Goal: Information Seeking & Learning: Check status

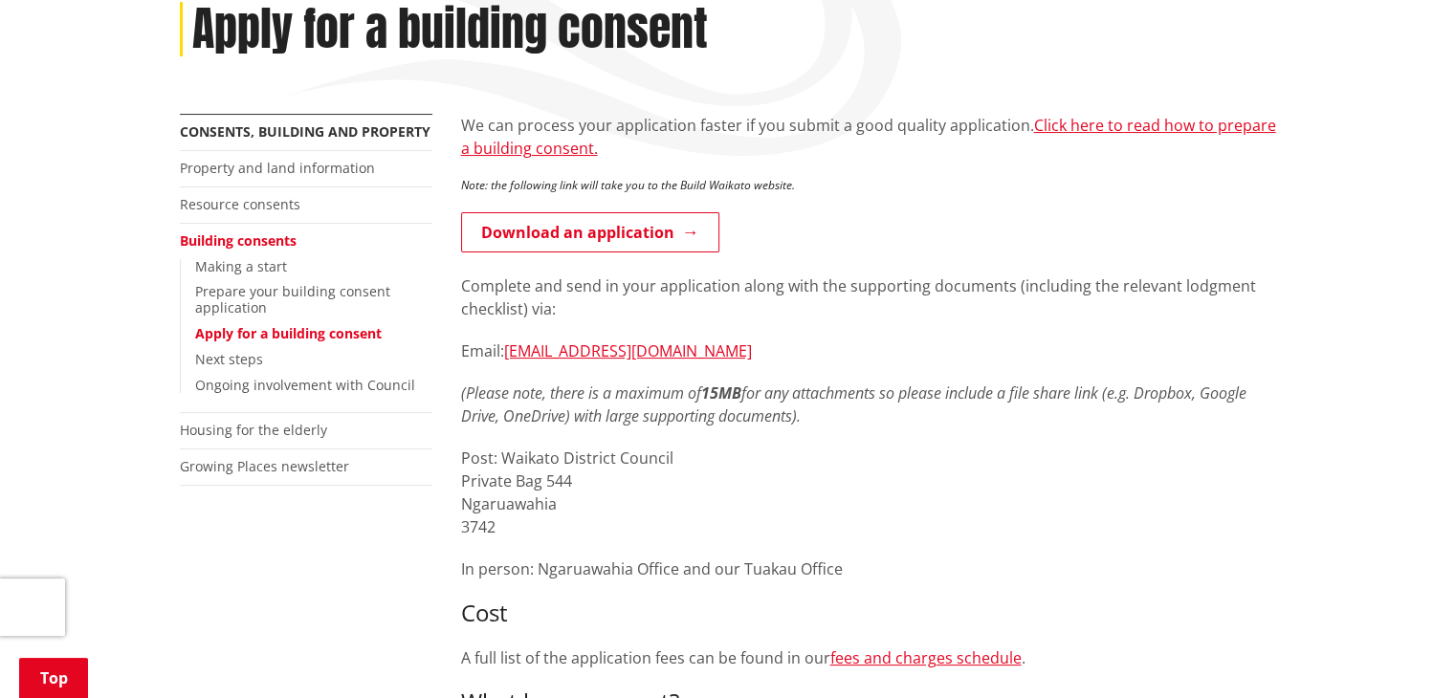
scroll to position [253, 0]
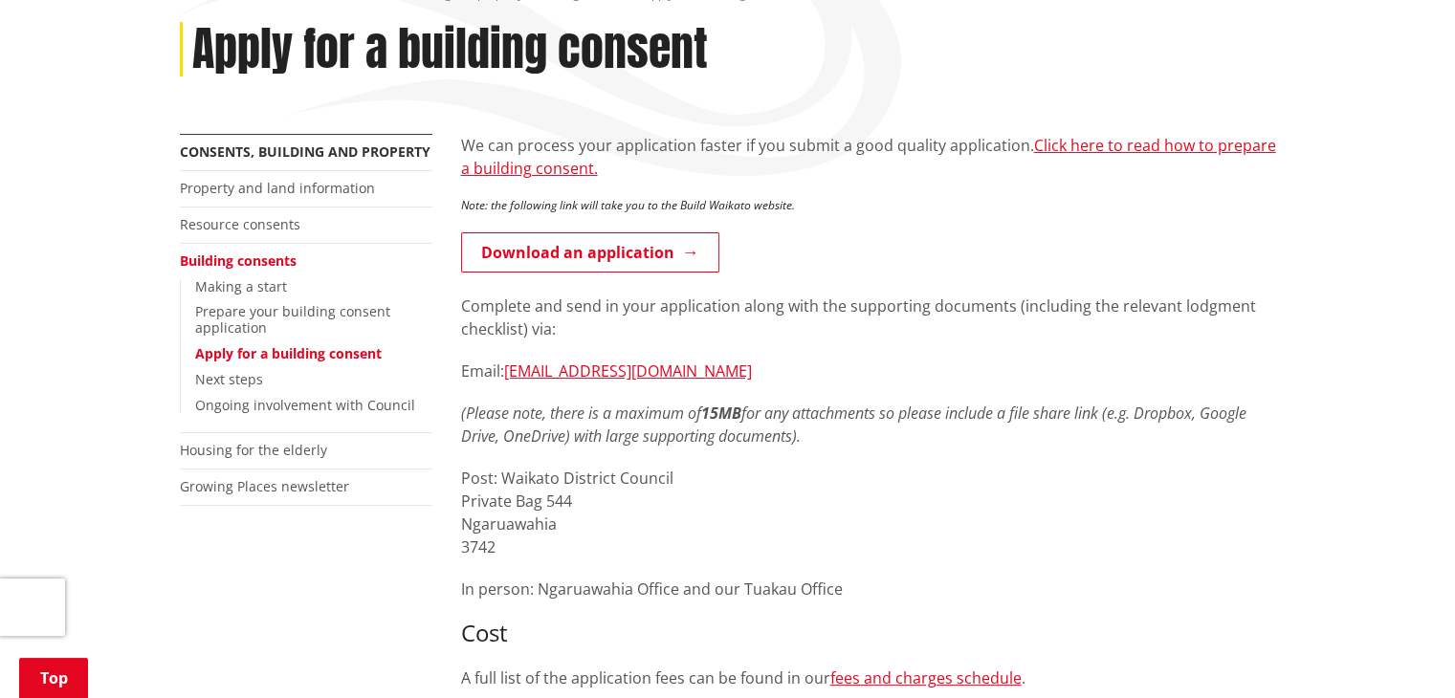
drag, startPoint x: 1468, startPoint y: 111, endPoint x: 1416, endPoint y: 177, distance: 84.4
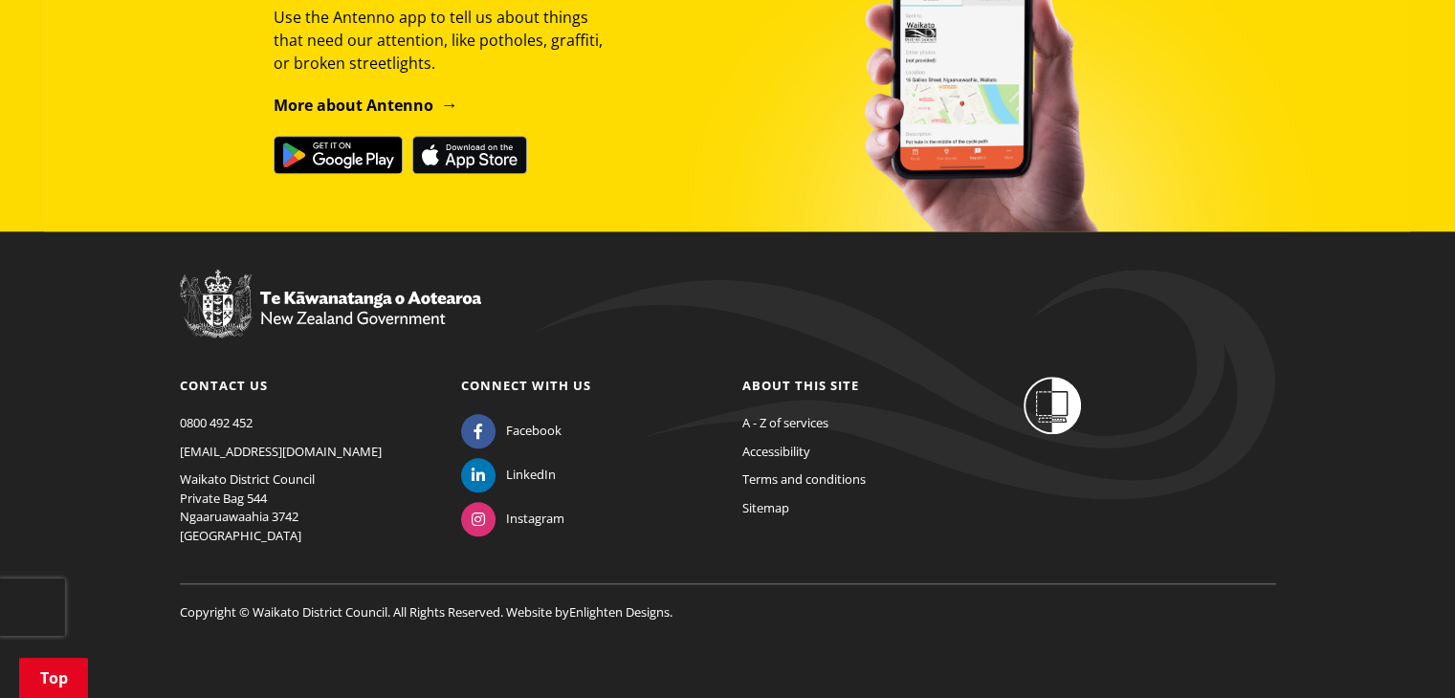
scroll to position [0, 0]
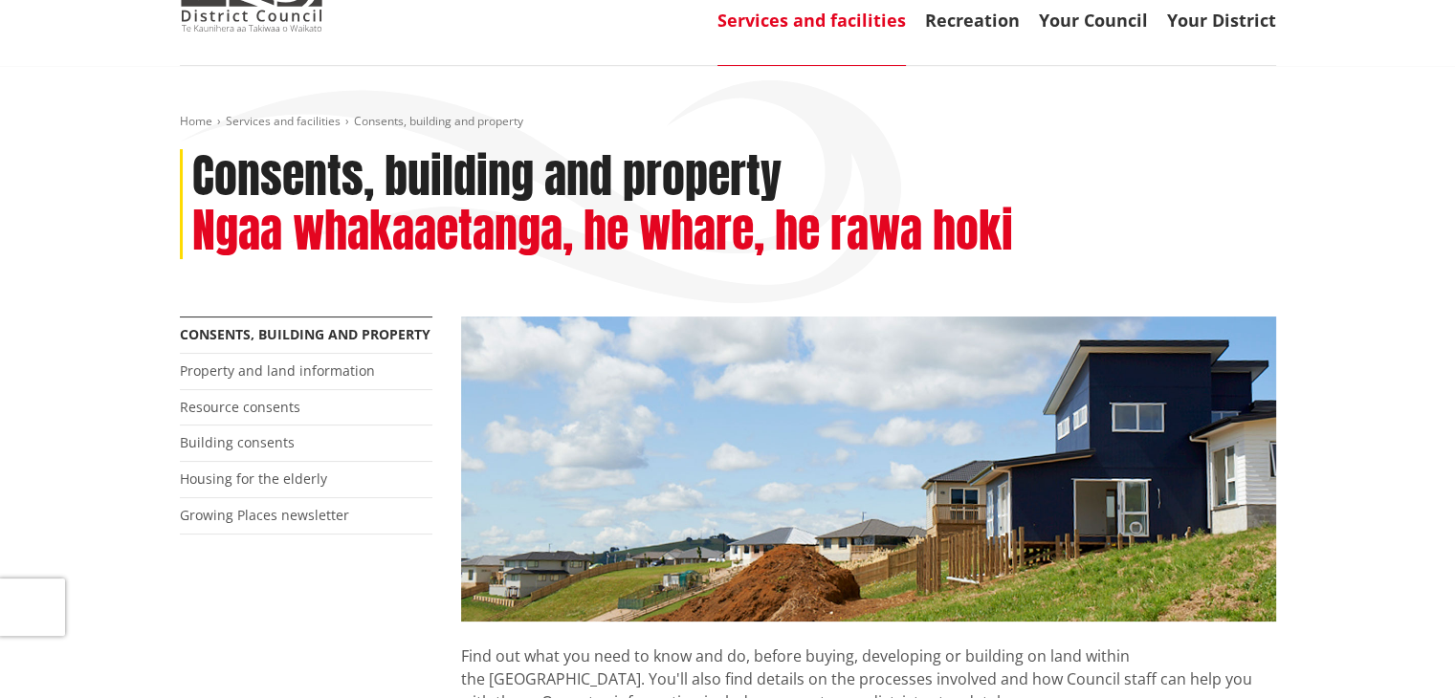
scroll to position [121, 0]
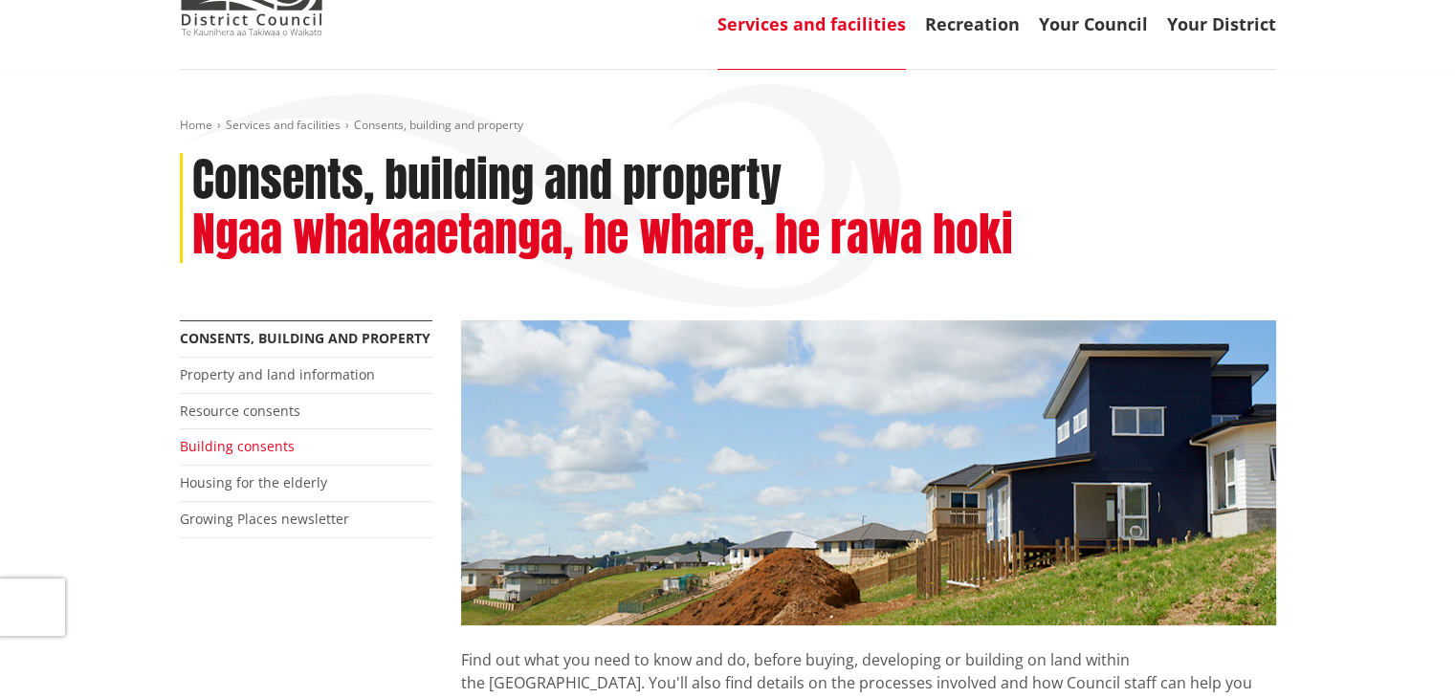
click at [246, 450] on link "Building consents" at bounding box center [237, 446] width 115 height 18
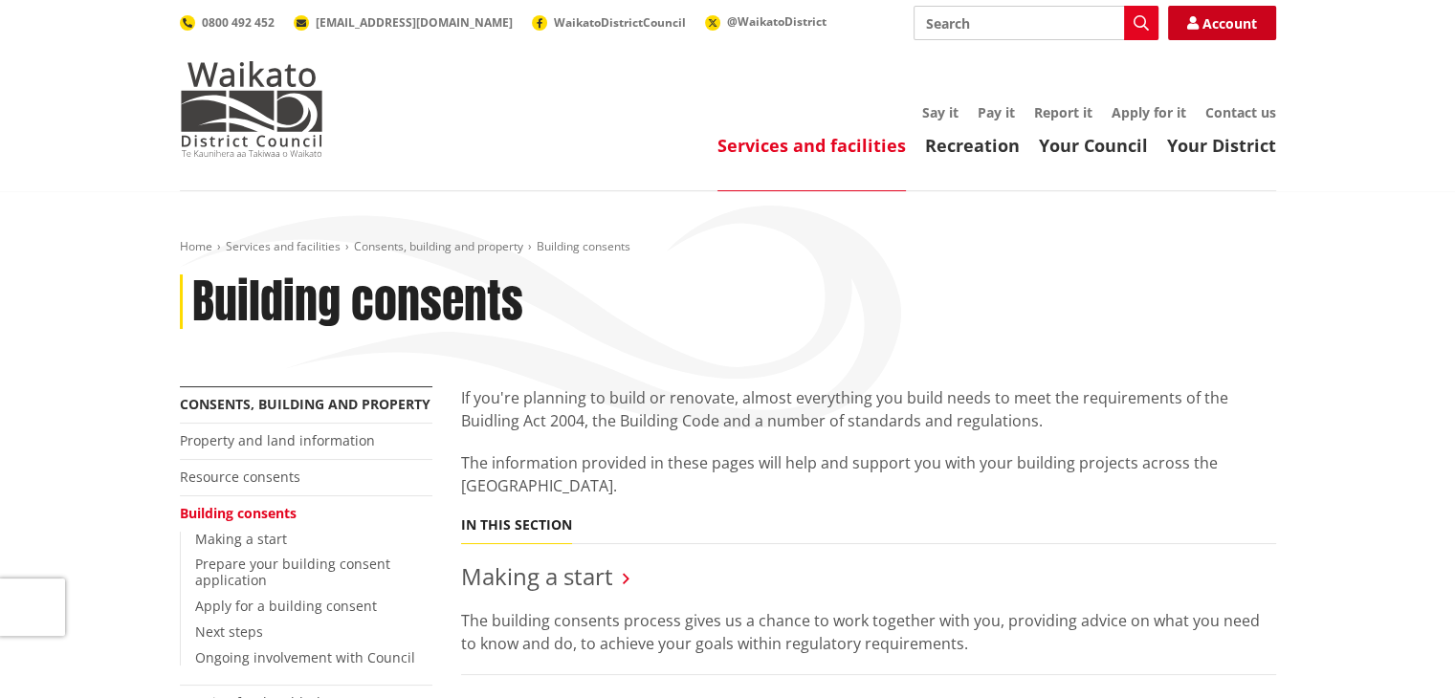
click at [1225, 18] on link "Account" at bounding box center [1222, 23] width 108 height 34
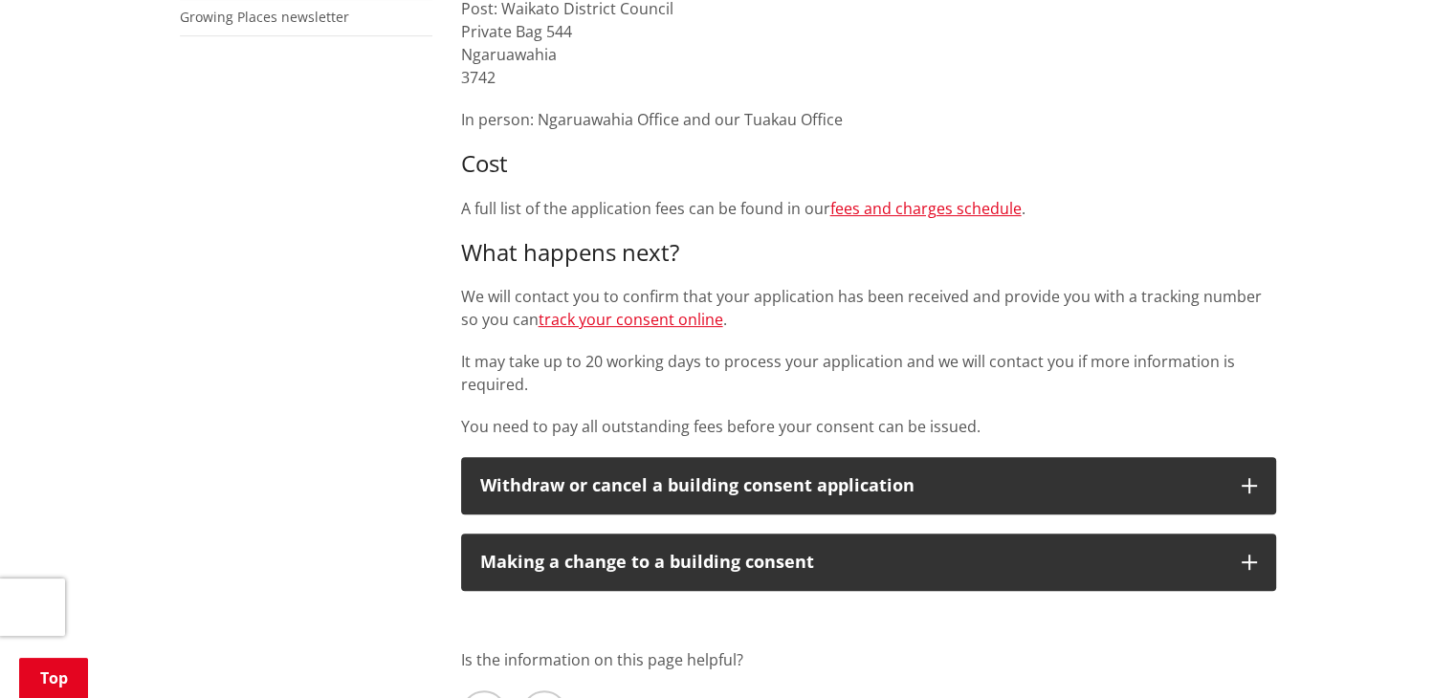
scroll to position [715, 0]
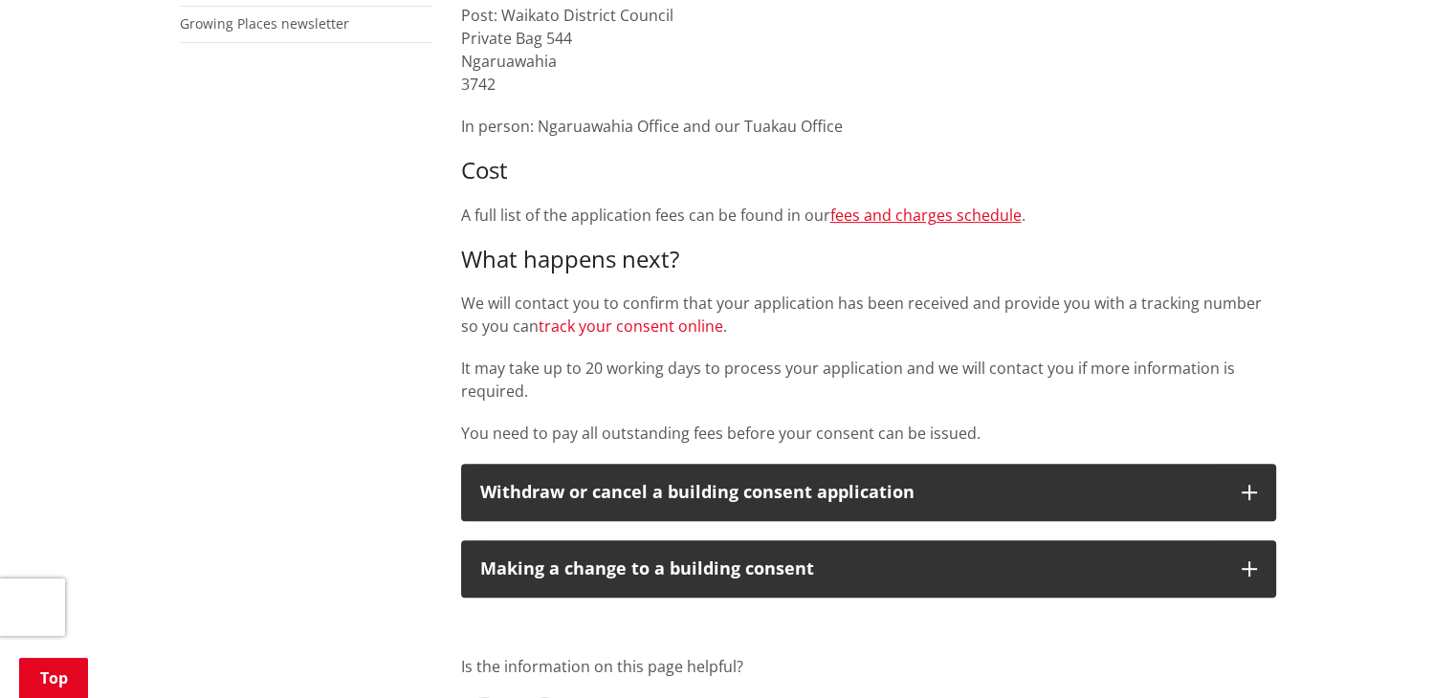
click at [672, 326] on link "track your consent online" at bounding box center [630, 326] width 185 height 21
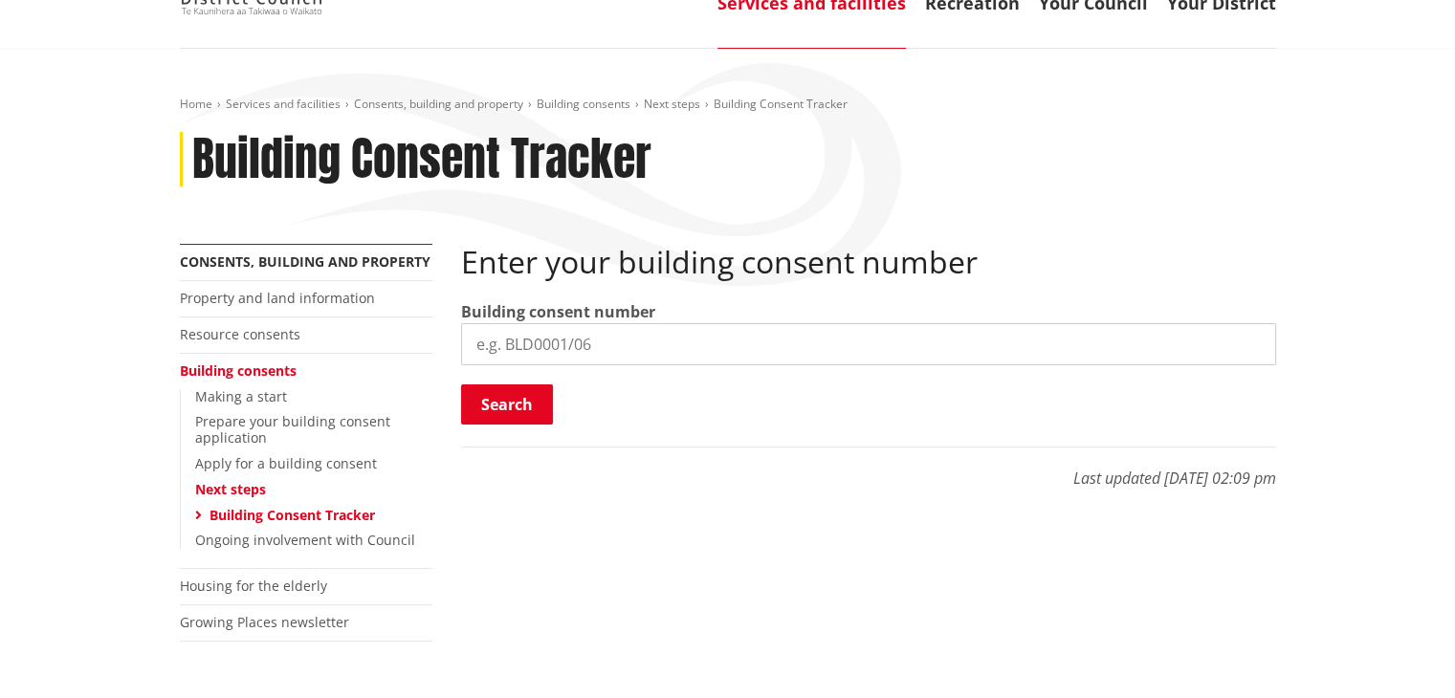
scroll to position [203, 0]
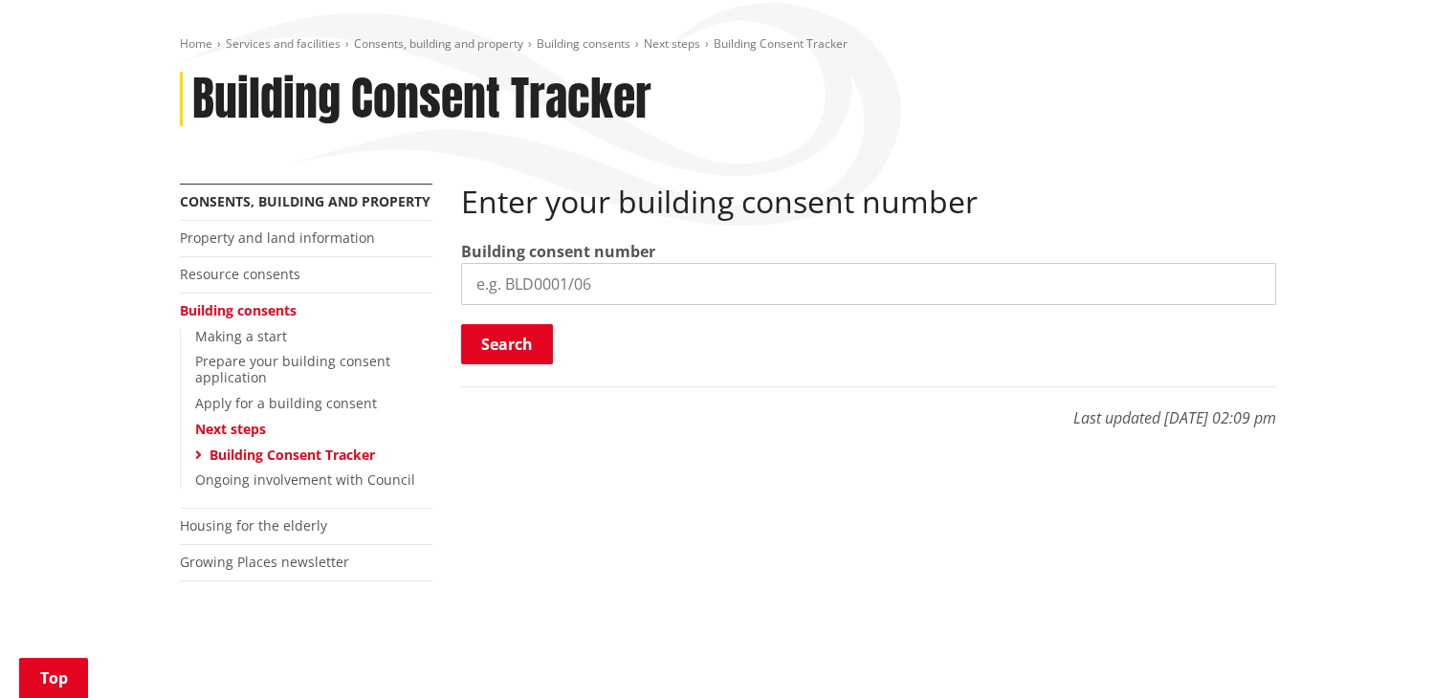
click at [574, 281] on input "search" at bounding box center [868, 284] width 815 height 42
click at [560, 296] on input "BLD020" at bounding box center [868, 284] width 815 height 42
type input "BLD0202/26"
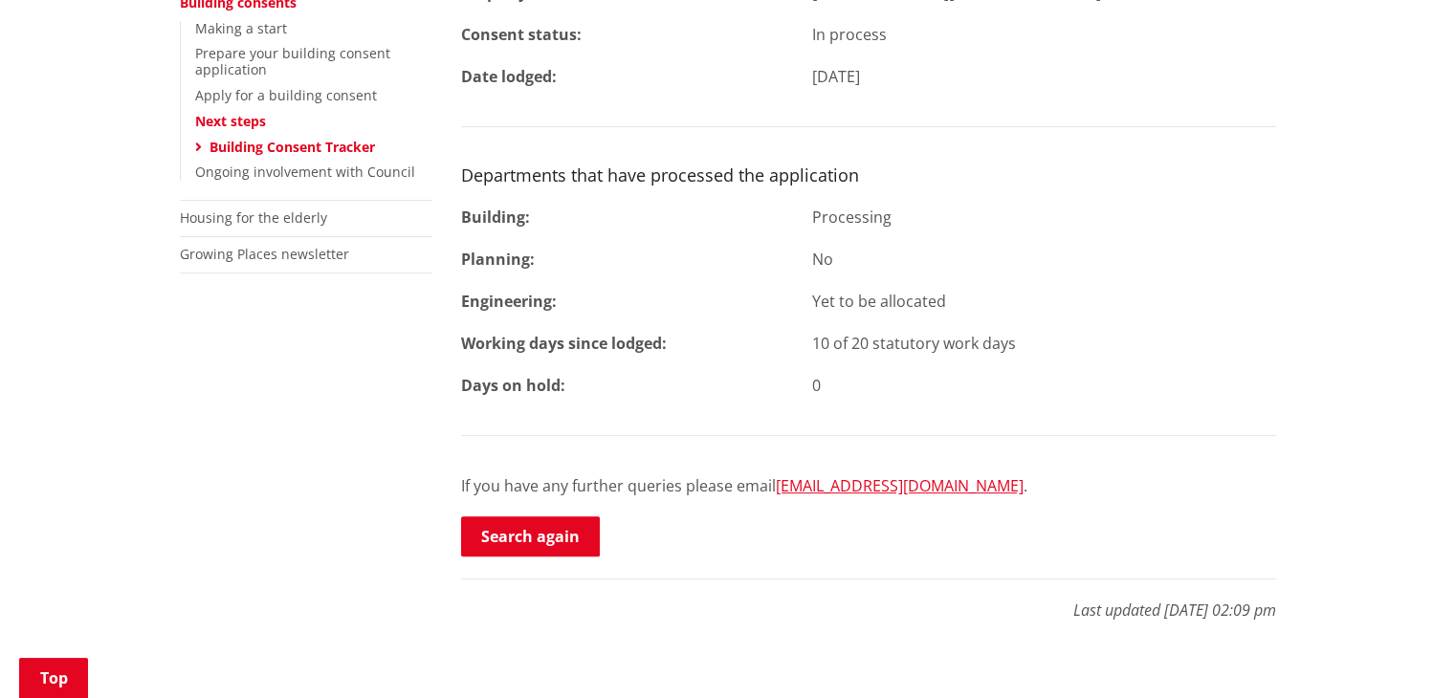
scroll to position [547, 0]
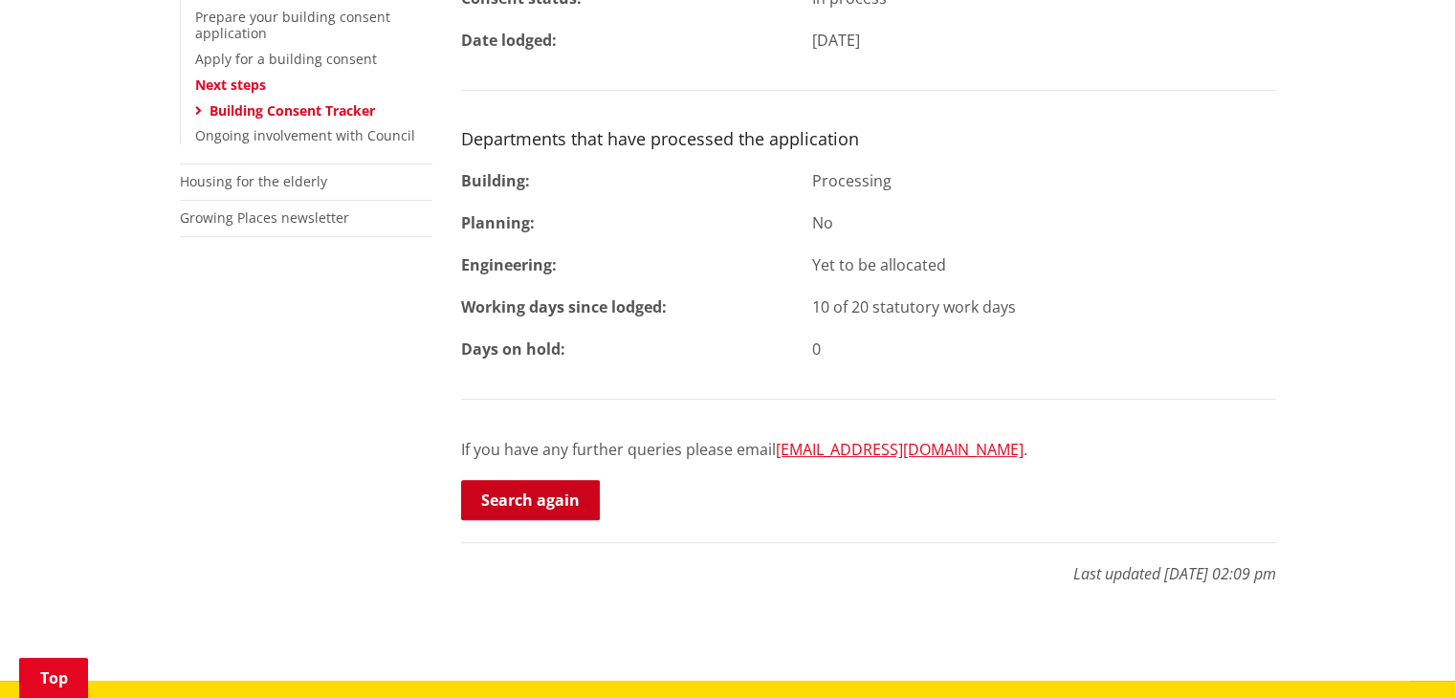
click at [545, 503] on link "Search again" at bounding box center [530, 500] width 139 height 40
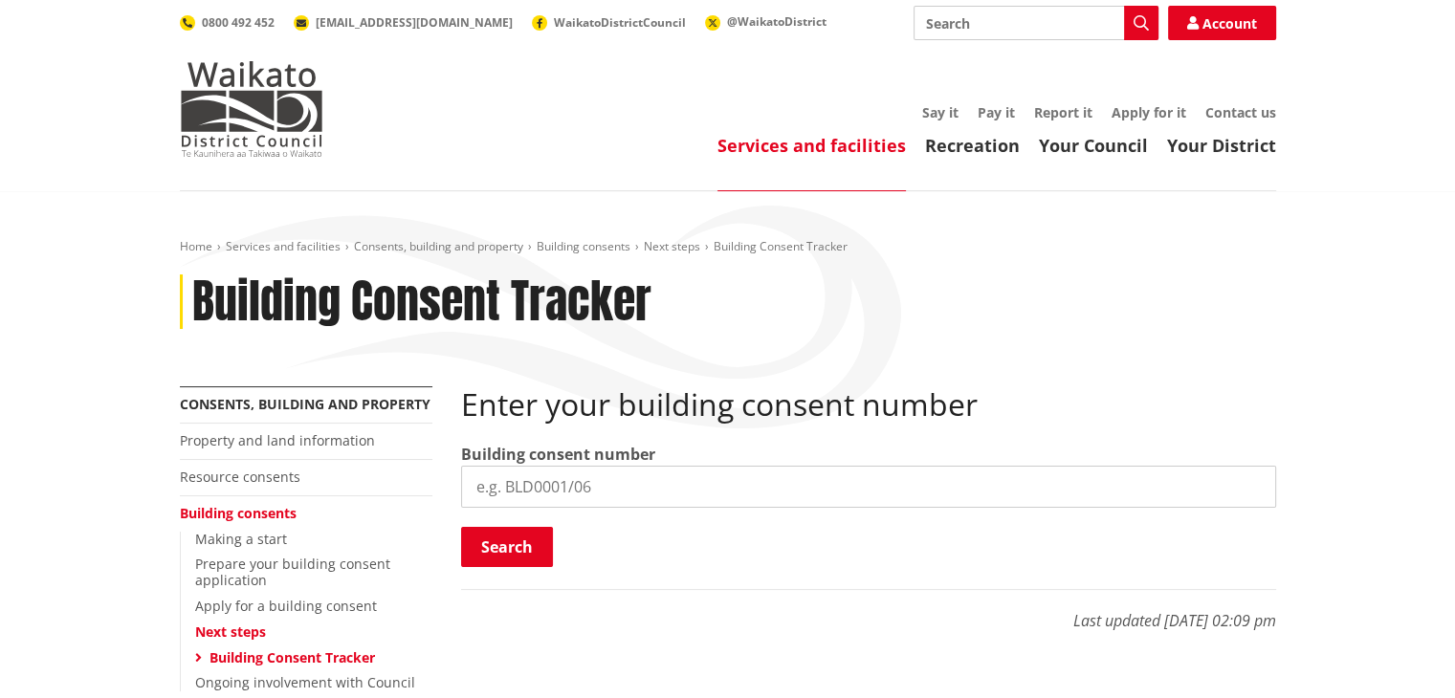
click at [513, 483] on input "search" at bounding box center [868, 487] width 815 height 42
click at [539, 486] on input "BLC" at bounding box center [868, 487] width 815 height 42
type input "BLC0202/26"
click at [499, 547] on button "Search" at bounding box center [507, 547] width 92 height 40
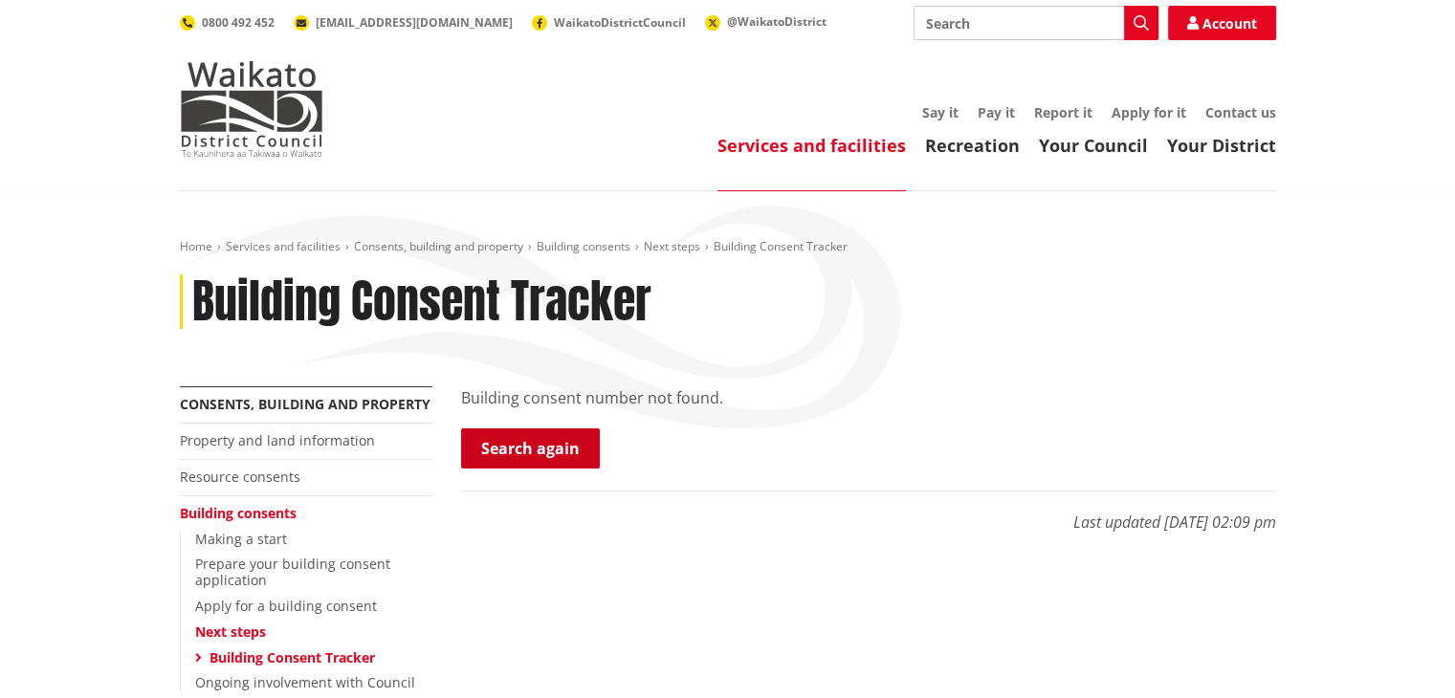
click at [523, 453] on link "Search again" at bounding box center [530, 448] width 139 height 40
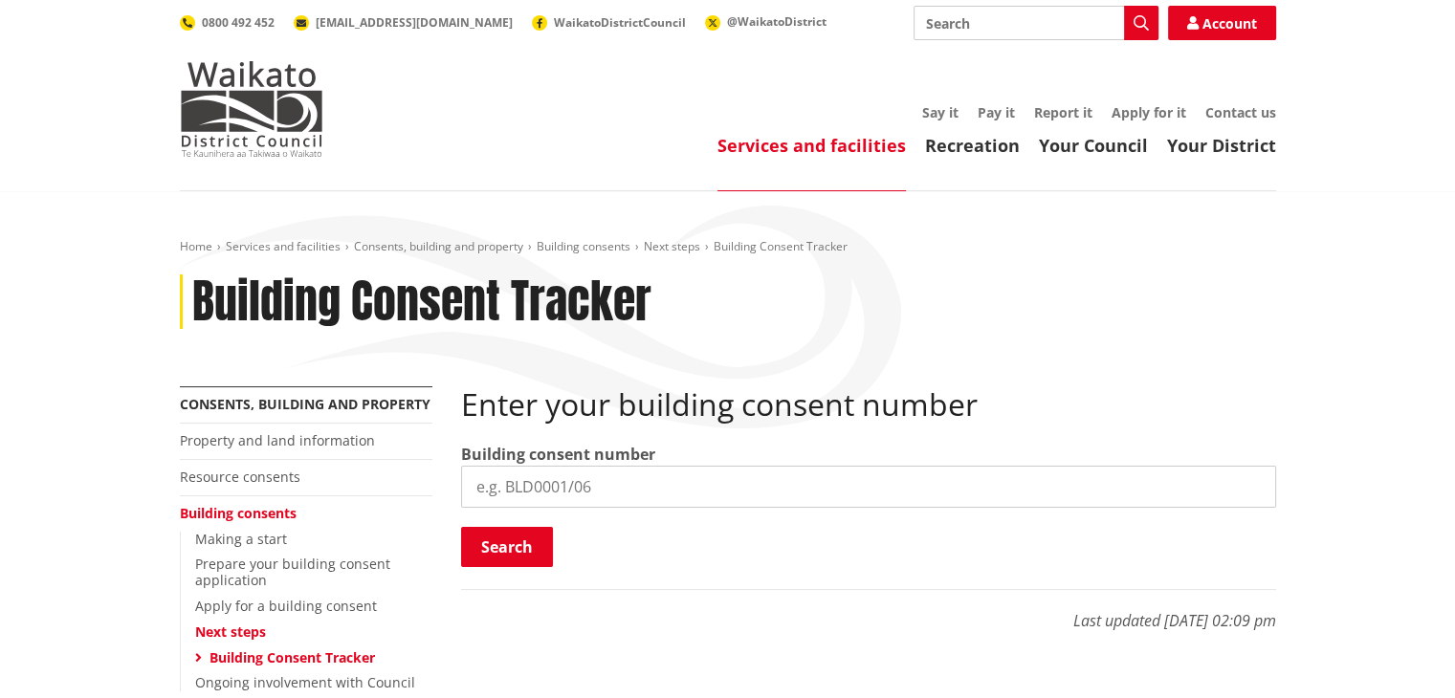
click at [521, 483] on input "search" at bounding box center [868, 487] width 815 height 42
type input "0202/26"
click at [516, 532] on button "Search" at bounding box center [507, 547] width 92 height 40
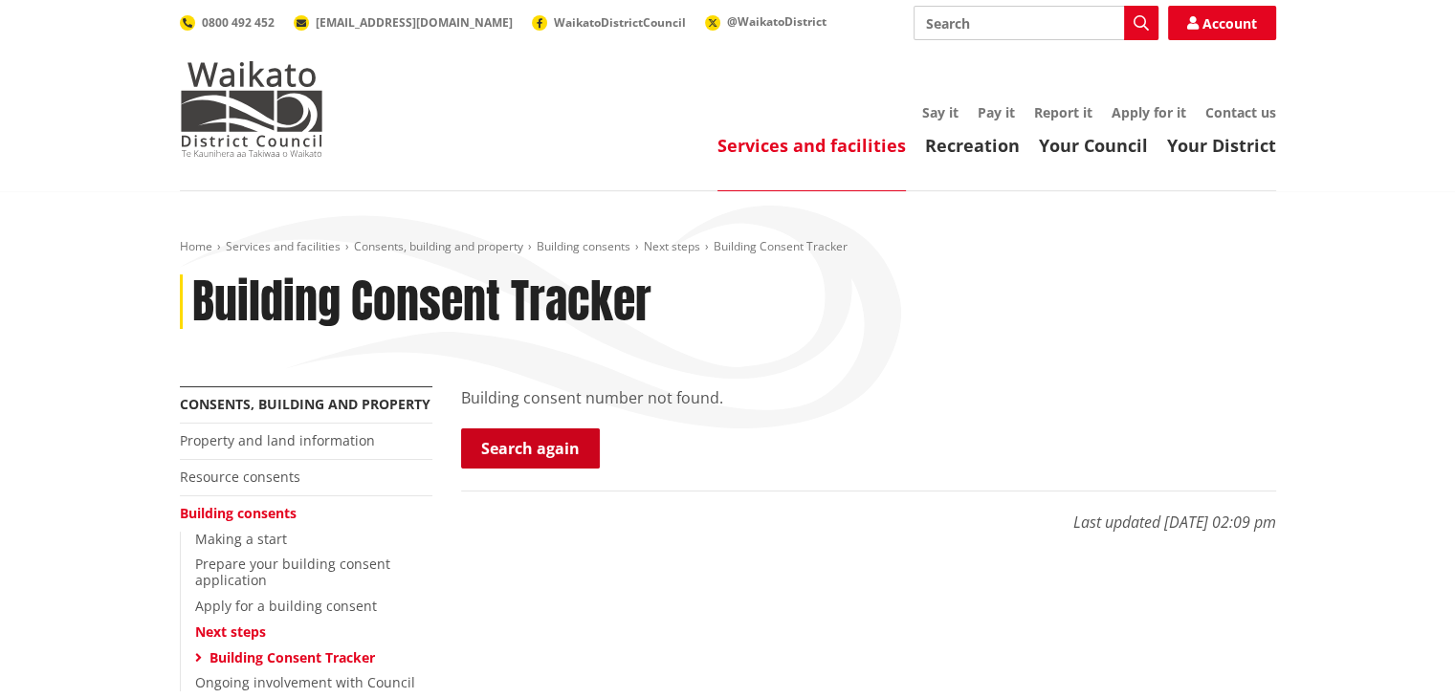
click at [535, 452] on link "Search again" at bounding box center [530, 448] width 139 height 40
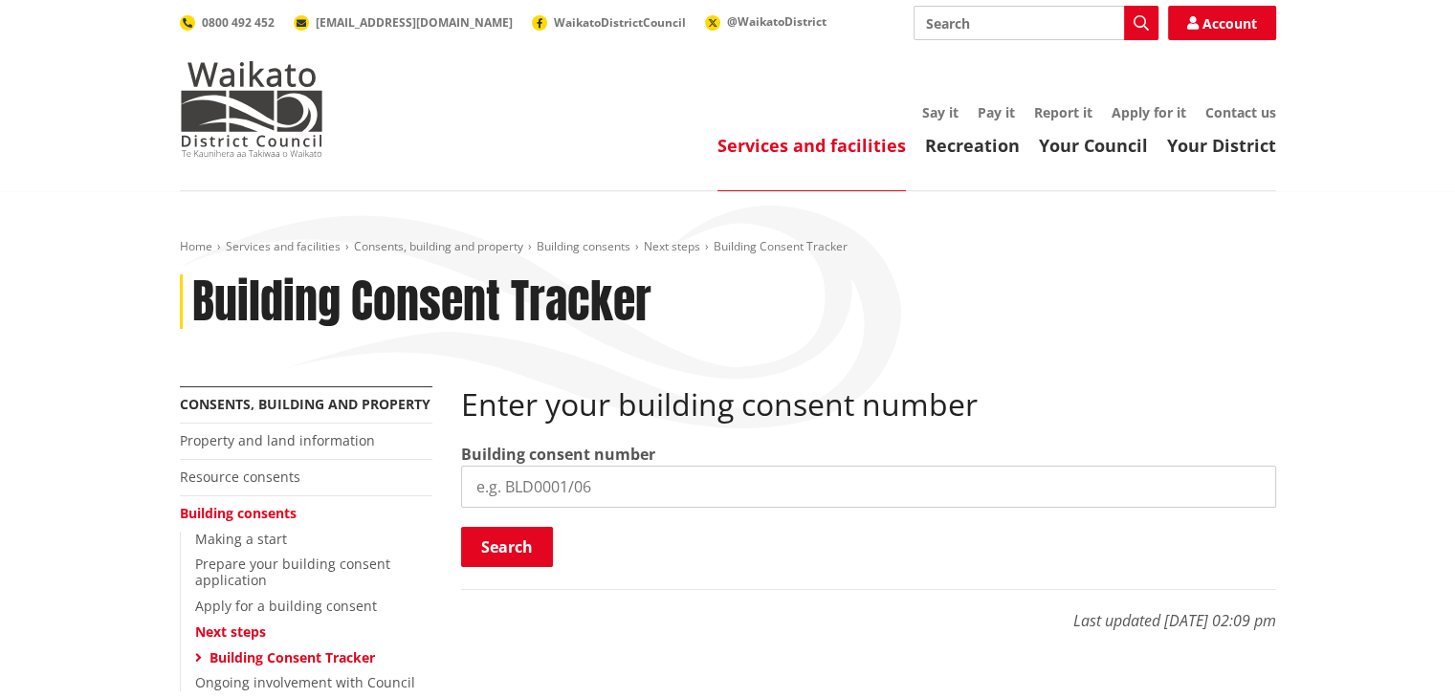
click at [605, 487] on input "search" at bounding box center [868, 487] width 815 height 42
type input "BLD"
click at [605, 487] on input "BLD" at bounding box center [868, 487] width 815 height 42
click at [605, 487] on input "search" at bounding box center [868, 487] width 815 height 42
type input "BLD0202/26"
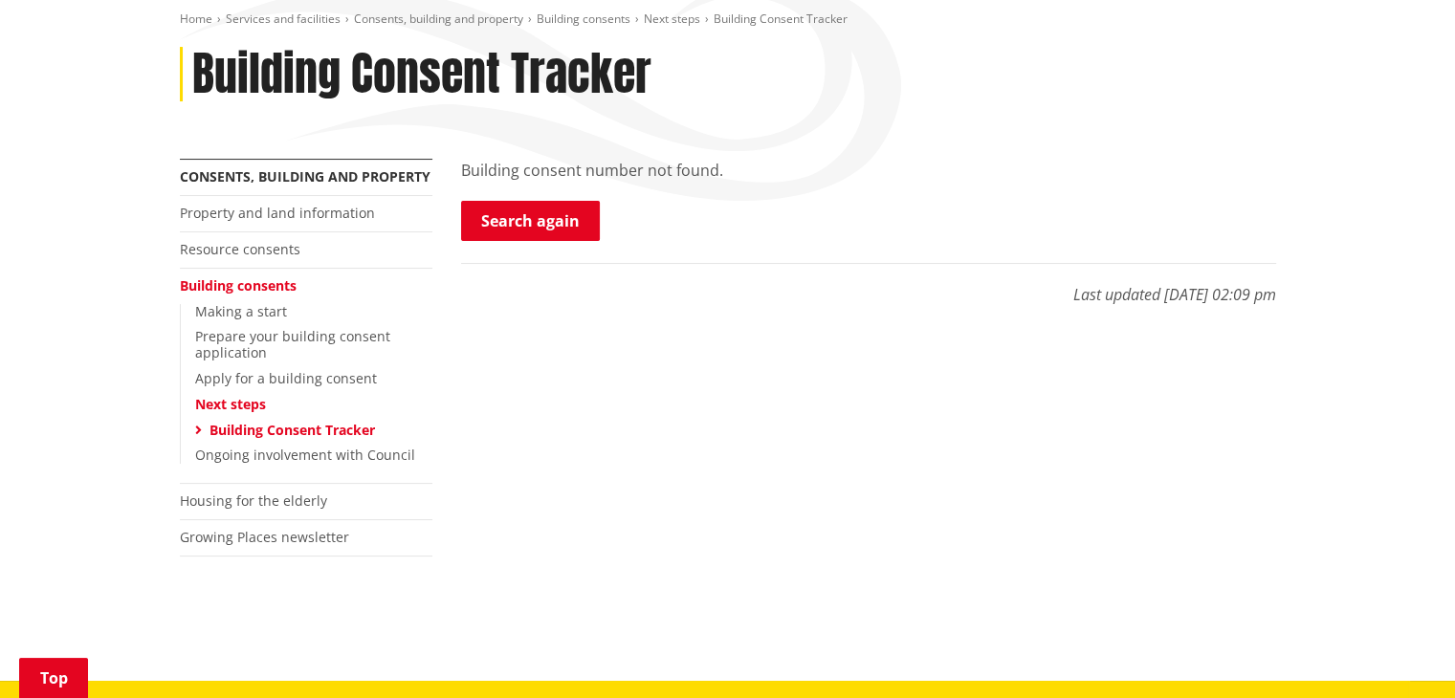
scroll to position [230, 0]
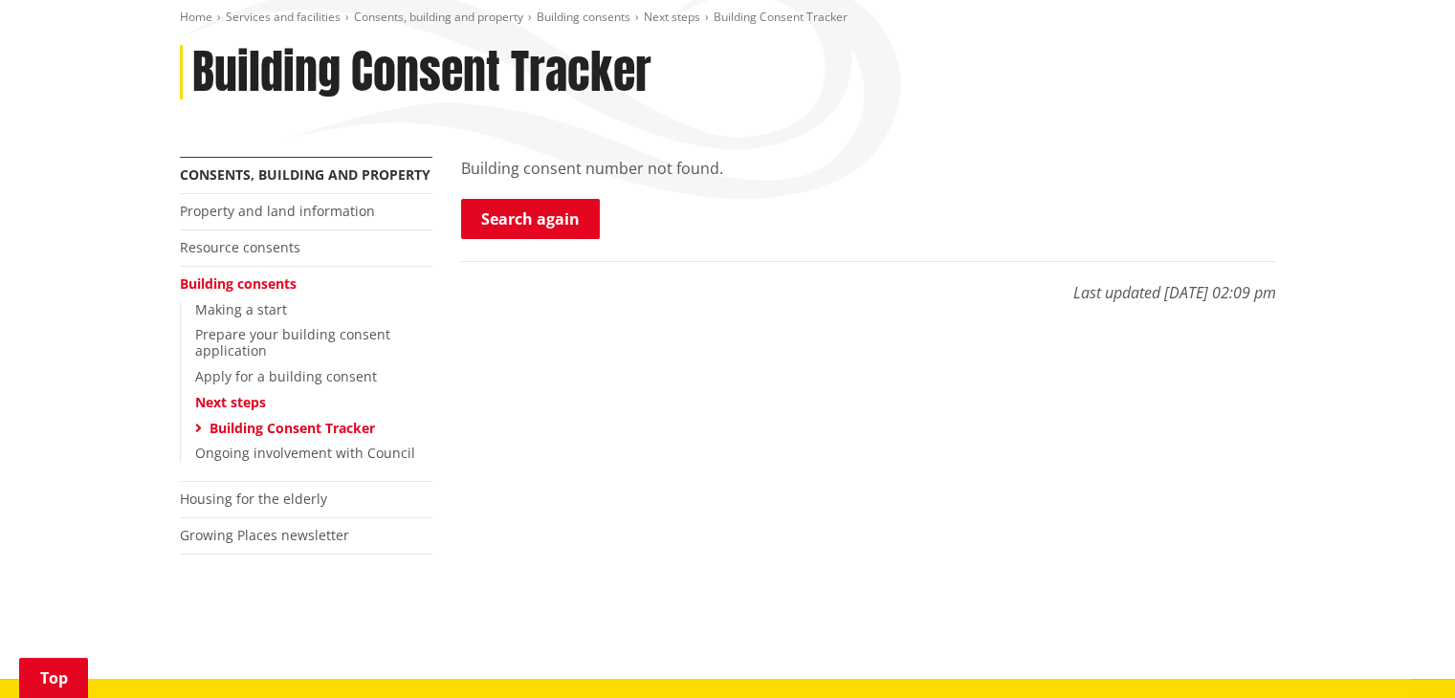
click at [333, 423] on link "Building Consent Tracker" at bounding box center [291, 428] width 165 height 18
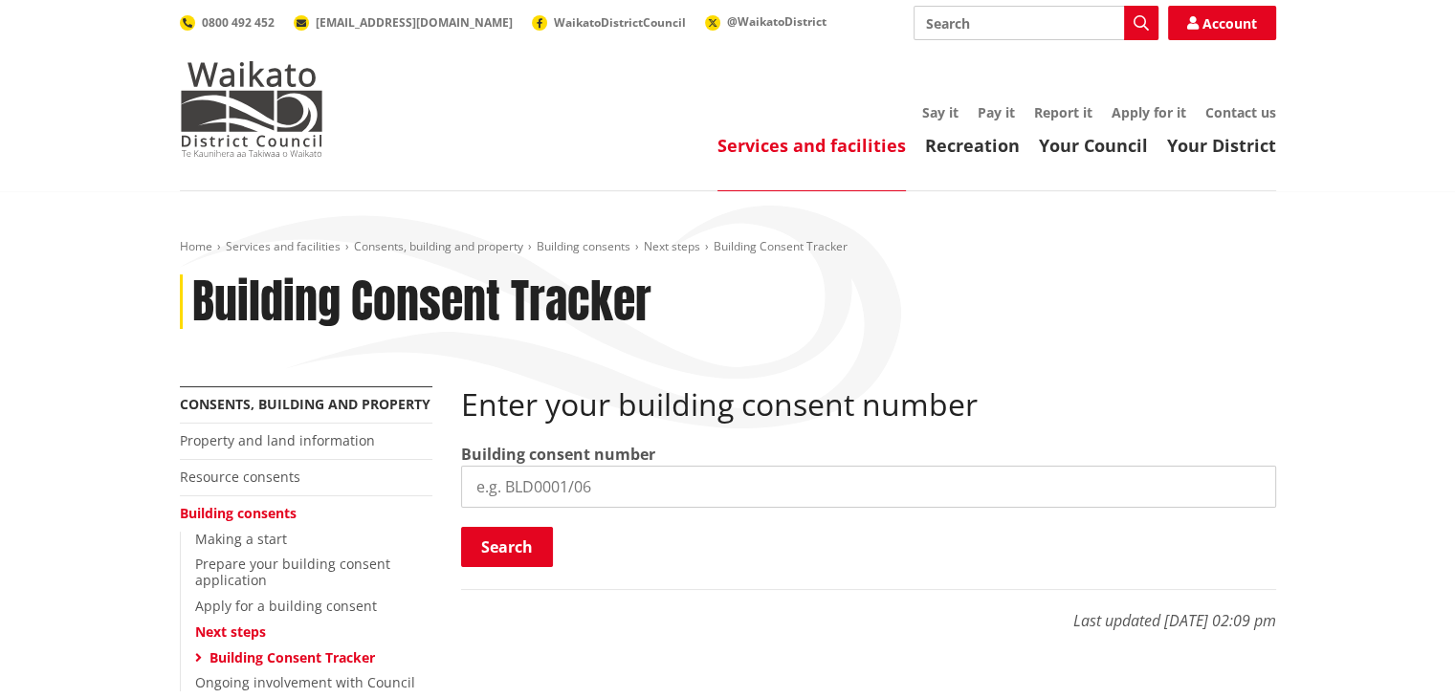
click at [542, 483] on input "search" at bounding box center [868, 487] width 815 height 42
click at [527, 491] on input "search" at bounding box center [868, 487] width 815 height 42
paste input "BLD0202/26"
type input "BLD0202/26"
click at [516, 550] on button "Search" at bounding box center [507, 547] width 92 height 40
